Goal: Task Accomplishment & Management: Use online tool/utility

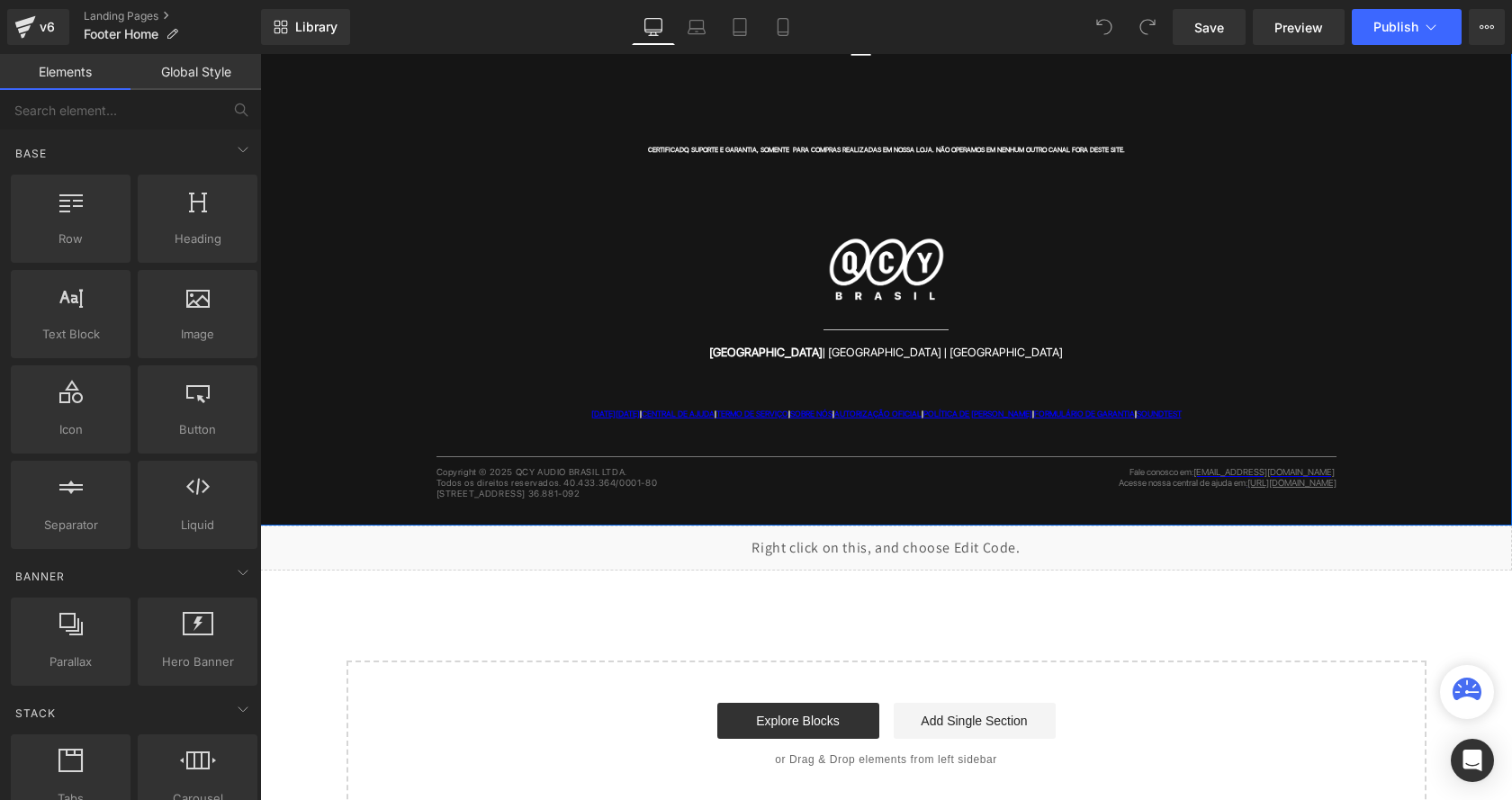
scroll to position [798, 0]
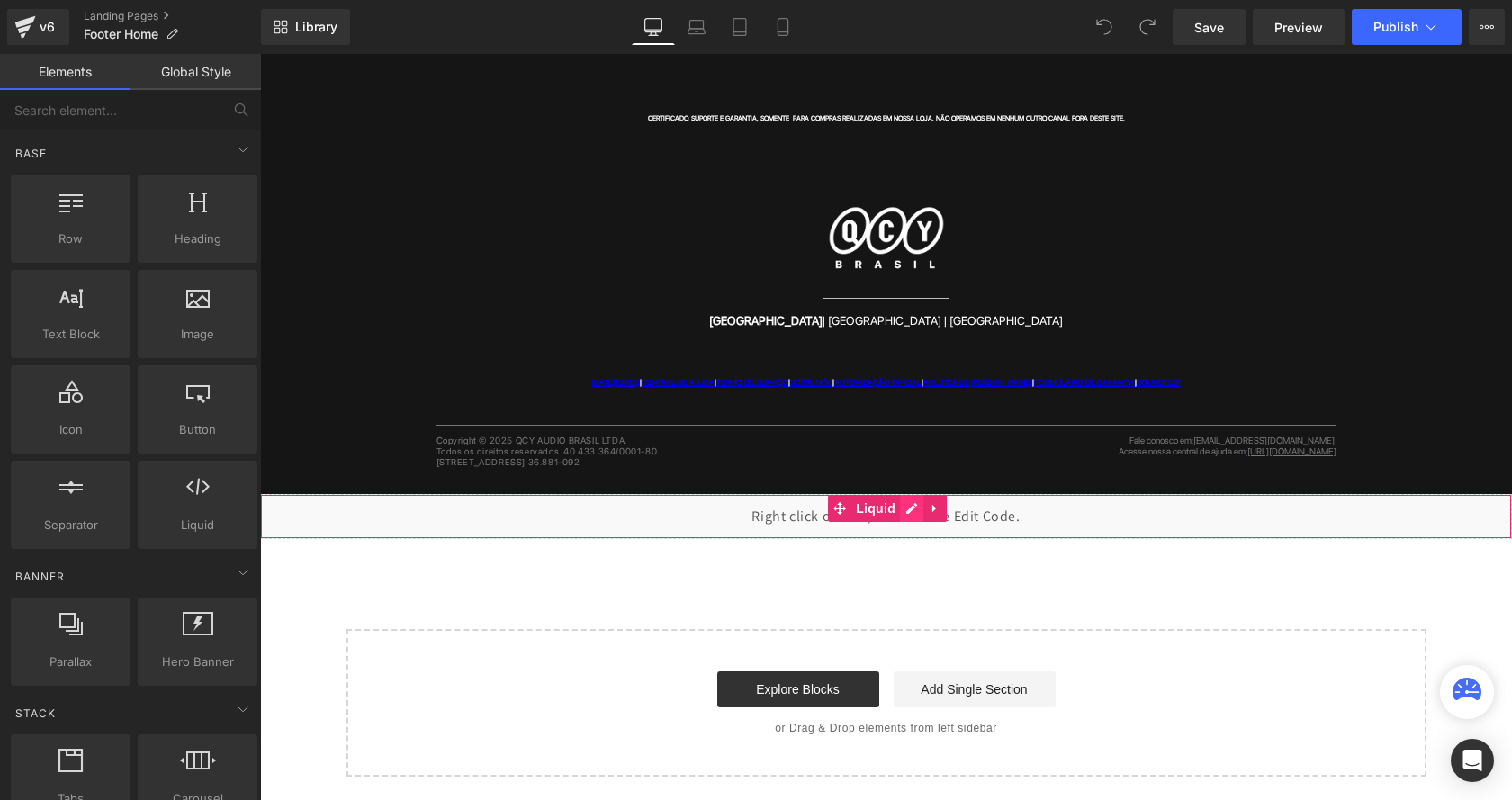
click at [908, 502] on div "Liquid" at bounding box center [886, 516] width 1252 height 45
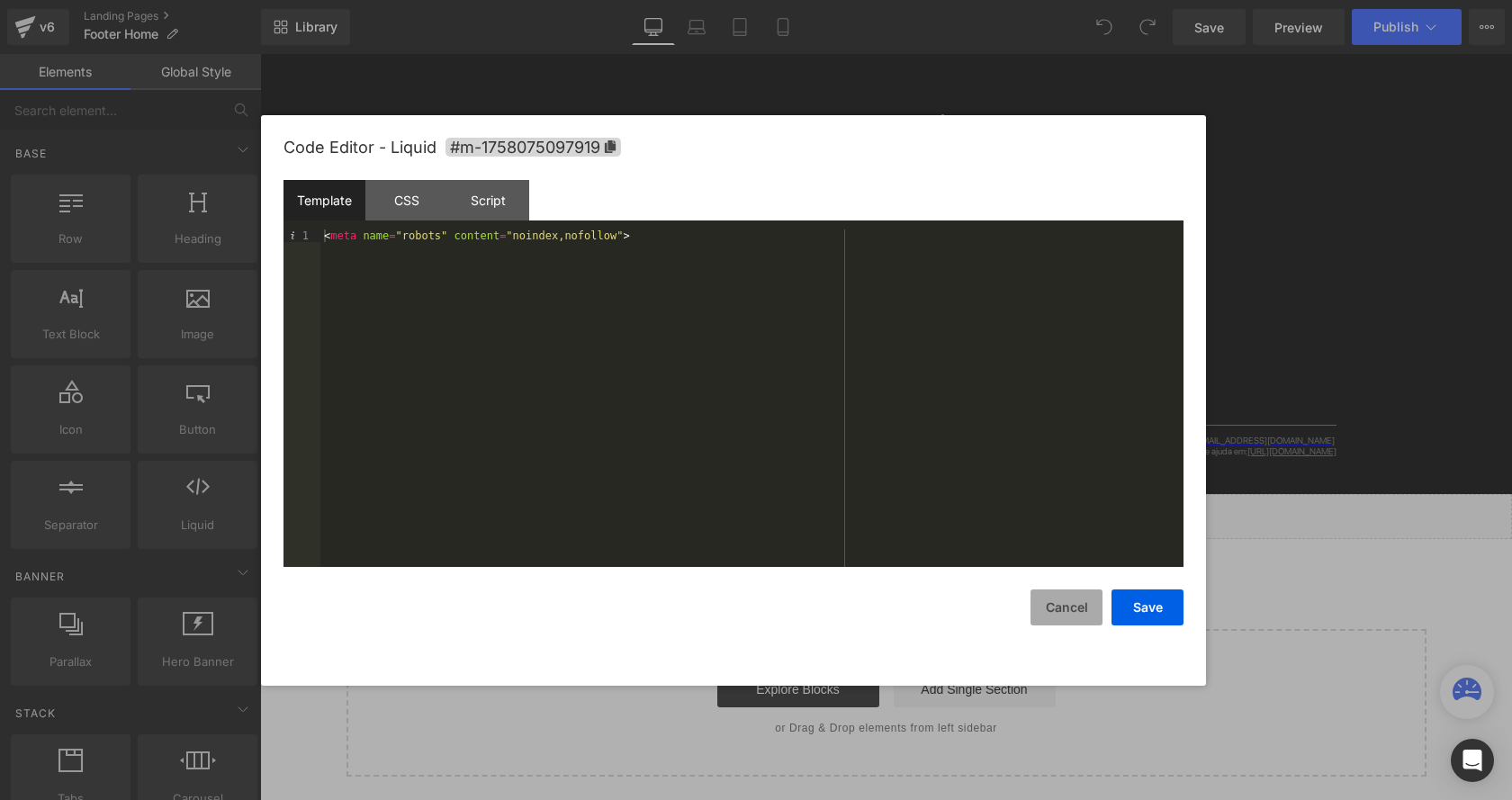
click at [1059, 595] on button "Cancel" at bounding box center [1066, 607] width 72 height 36
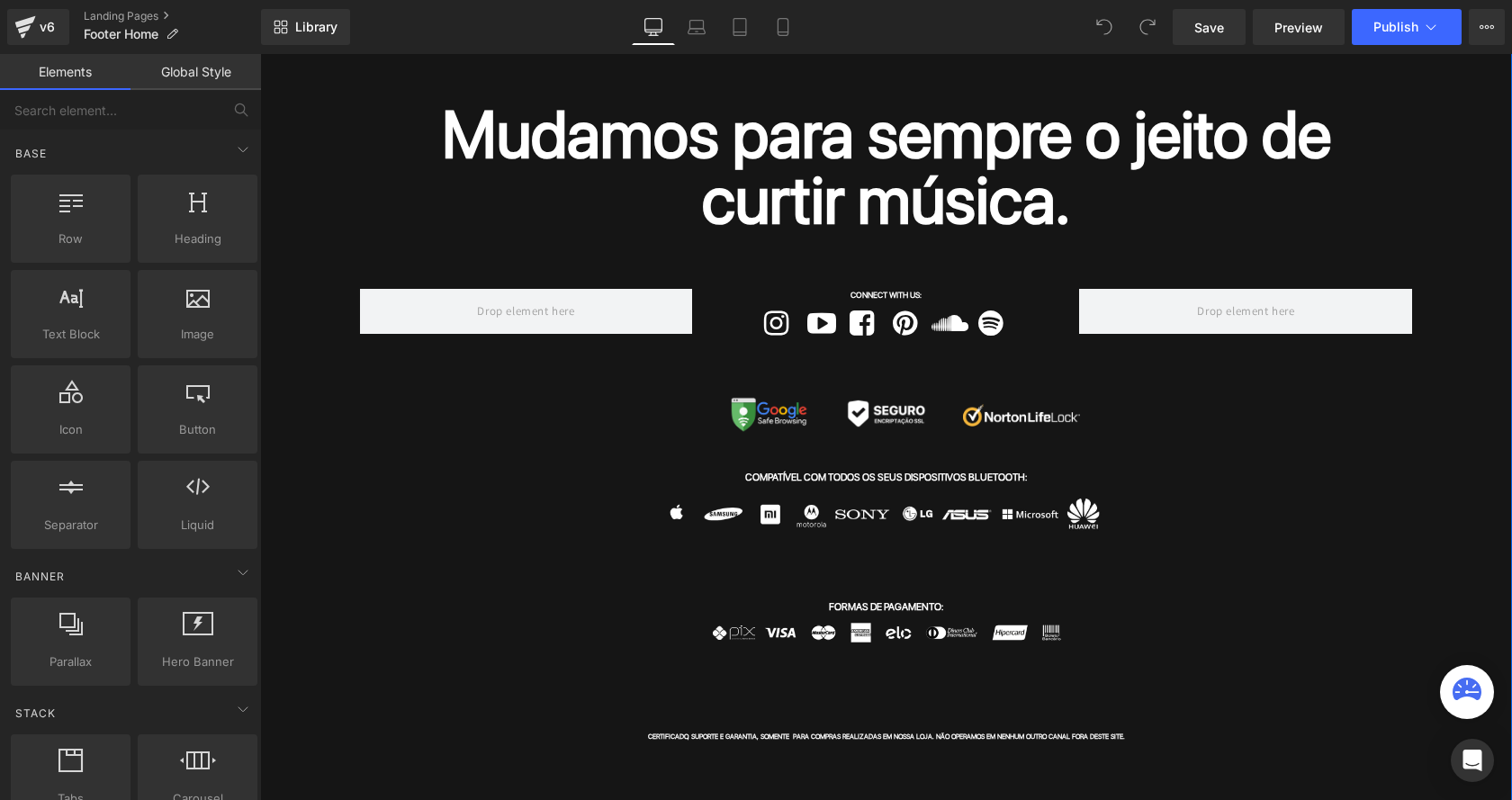
scroll to position [0, 0]
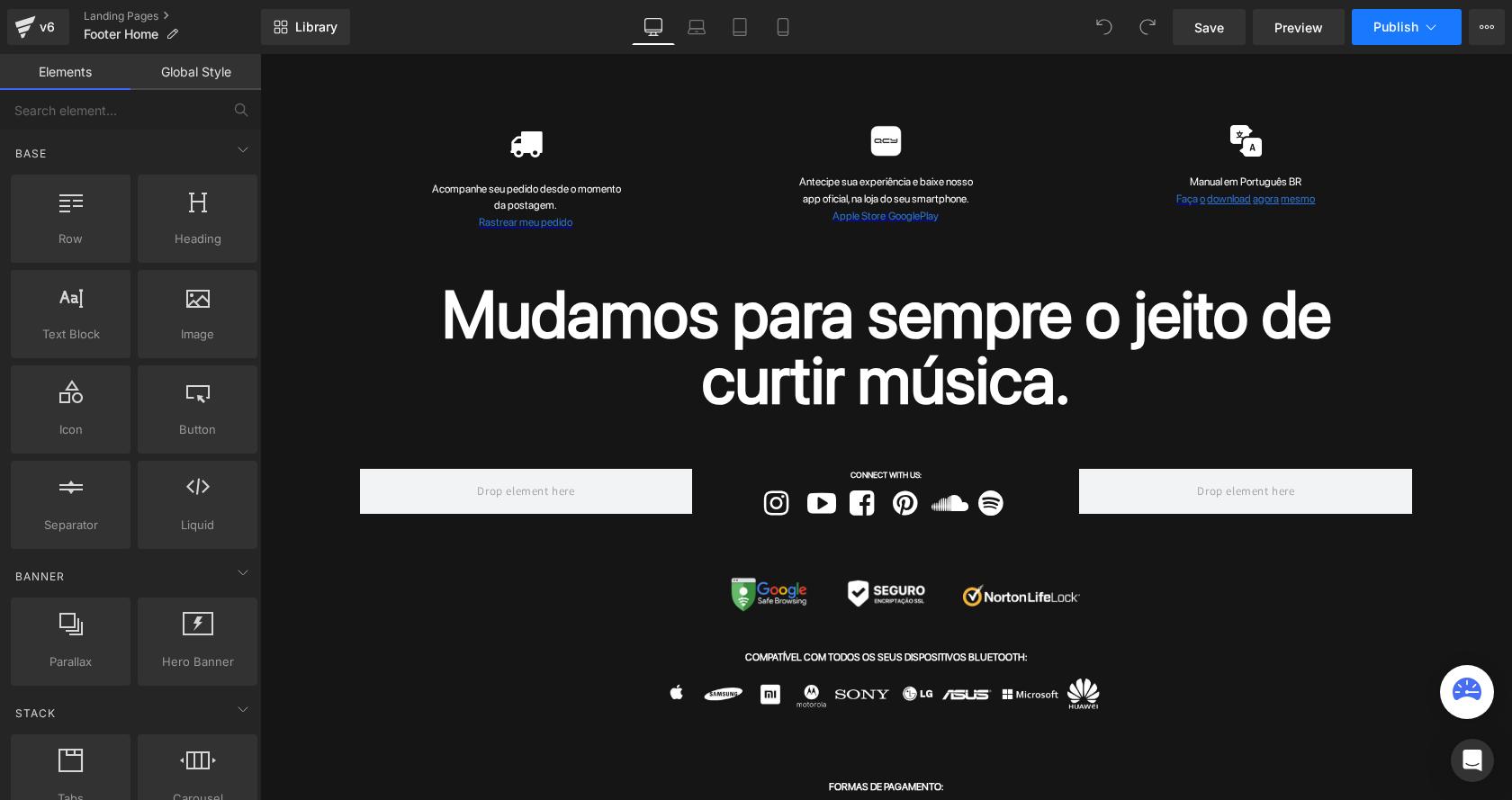
click at [1430, 27] on icon at bounding box center [1430, 27] width 18 height 18
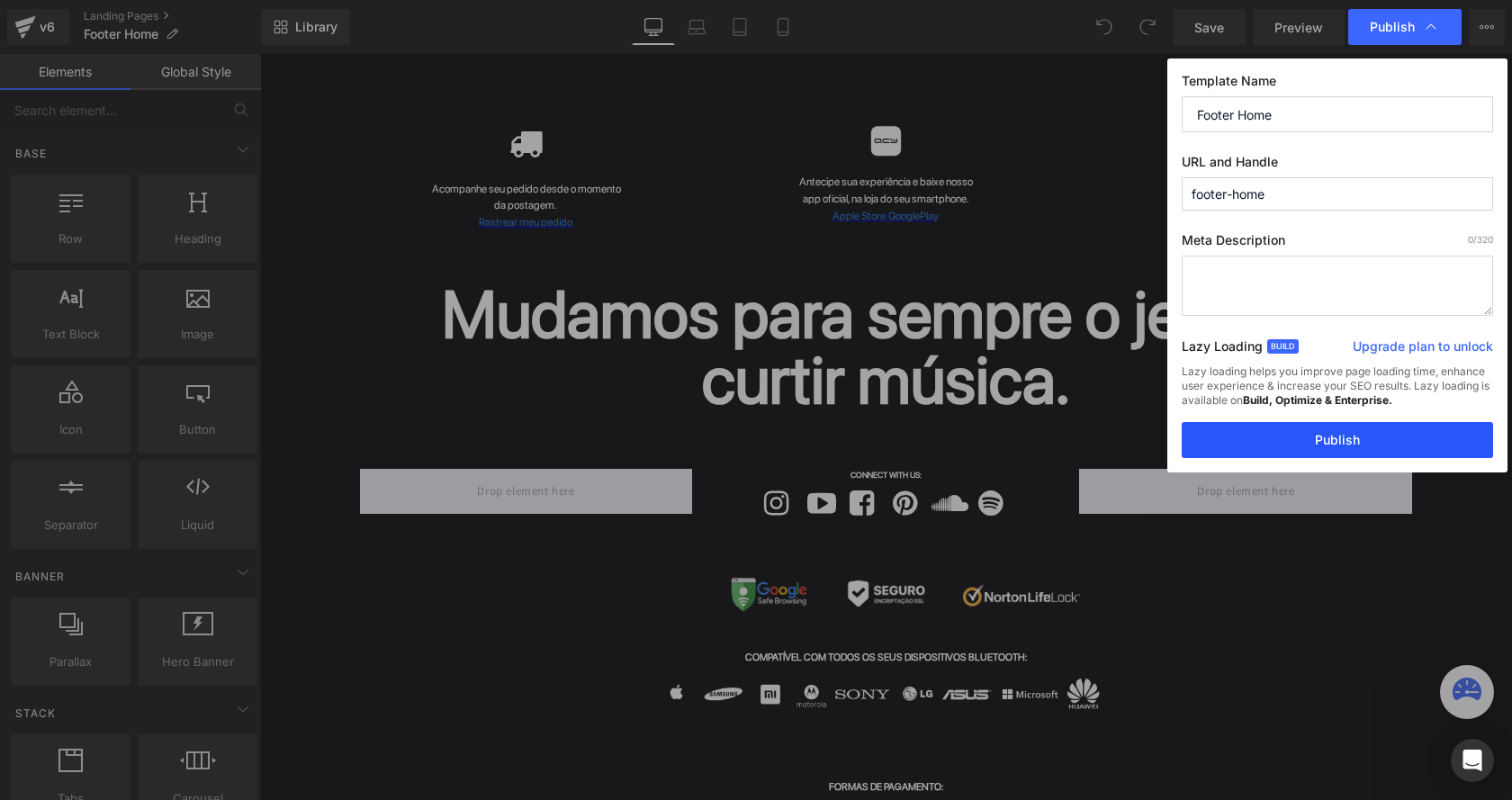
click at [1314, 439] on button "Publish" at bounding box center [1337, 440] width 311 height 36
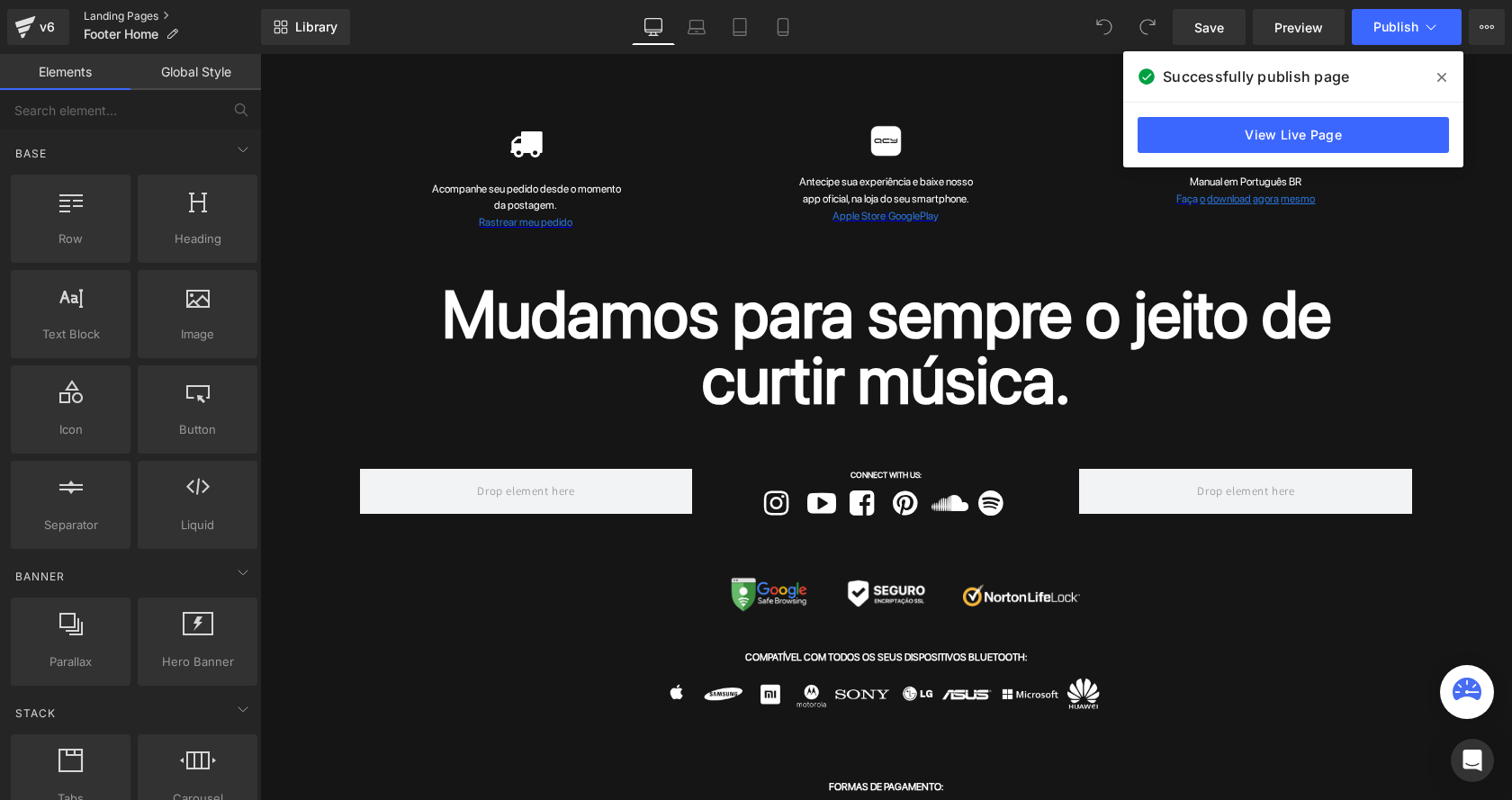
click at [104, 17] on link "Landing Pages" at bounding box center [173, 16] width 178 height 14
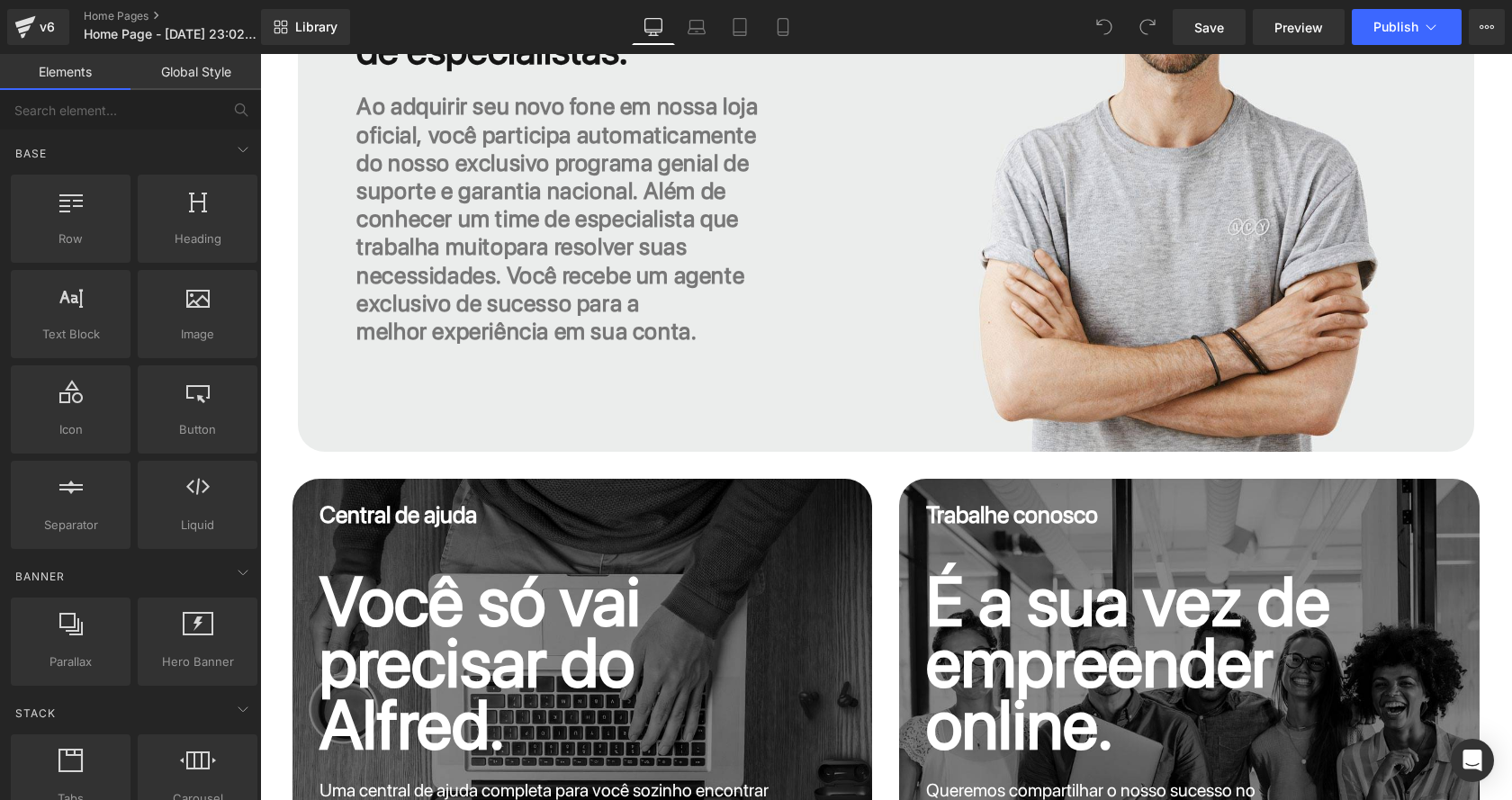
scroll to position [8331, 0]
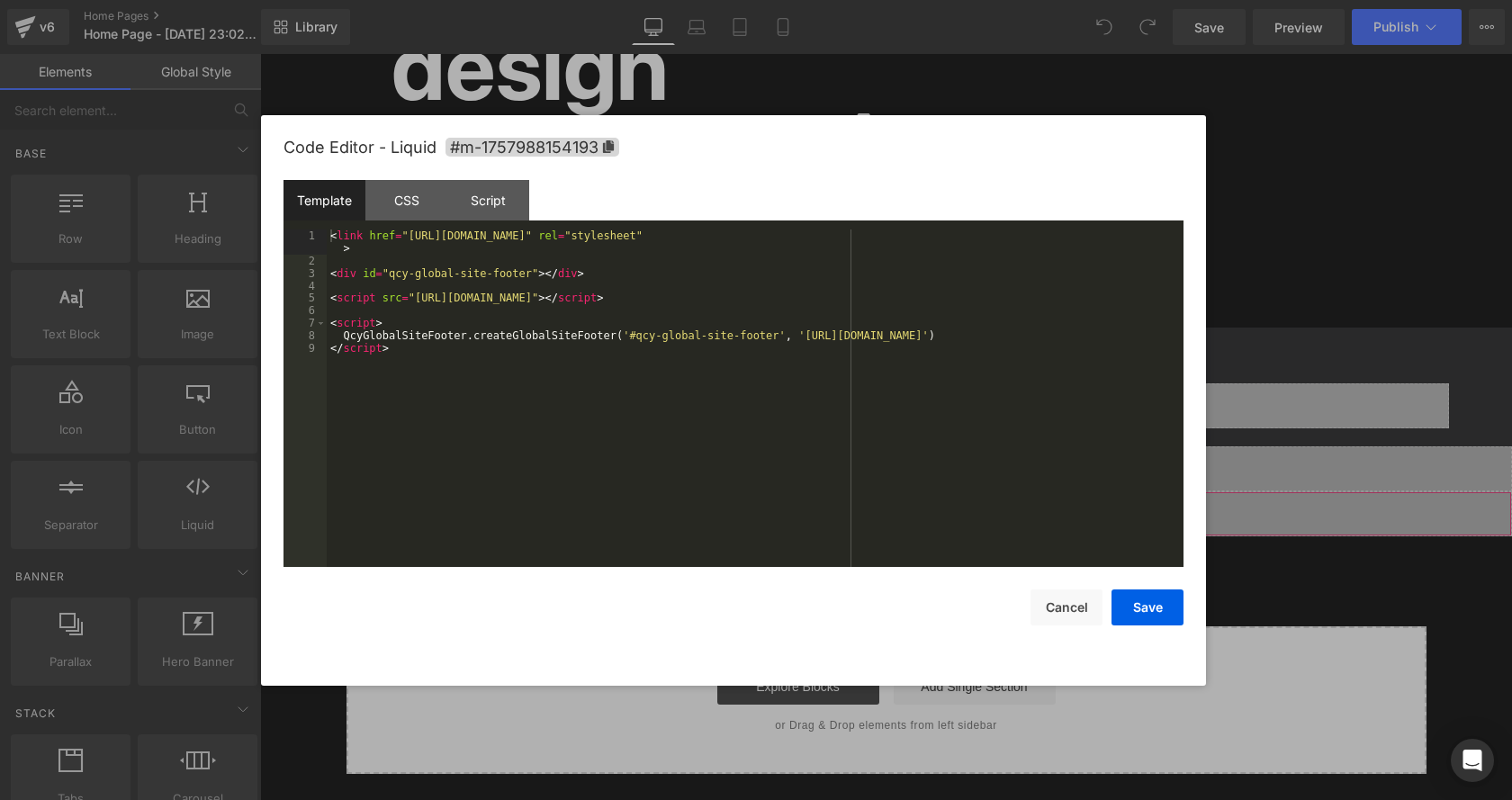
click at [905, 514] on link at bounding box center [911, 505] width 23 height 27
click at [1071, 611] on button "Cancel" at bounding box center [1066, 607] width 72 height 36
